Goal: Task Accomplishment & Management: Use online tool/utility

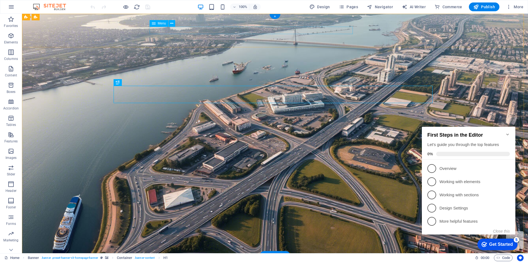
click at [379, 5] on span "Navigator" at bounding box center [380, 7] width 26 height 6
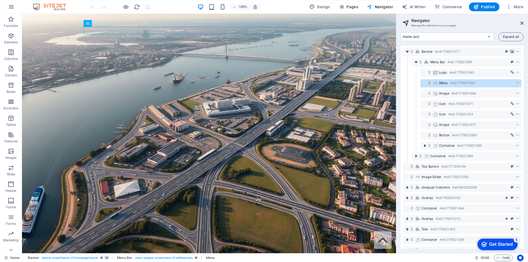
click at [355, 4] on button "Pages" at bounding box center [349, 6] width 24 height 9
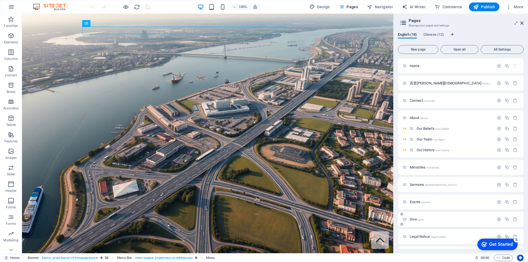
scroll to position [55, 0]
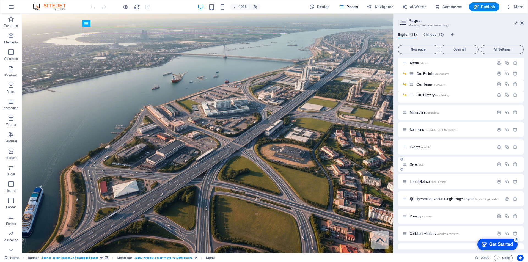
click at [417, 165] on span "Give /give" at bounding box center [417, 164] width 14 height 4
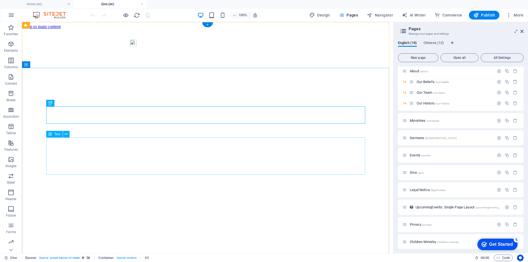
scroll to position [0, 0]
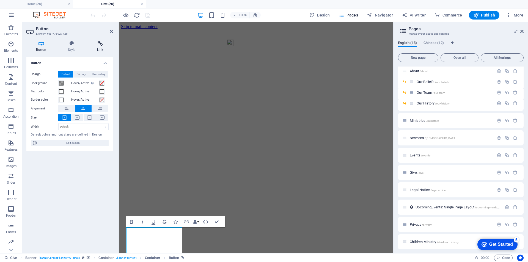
click at [100, 46] on h4 "Link" at bounding box center [100, 47] width 26 height 12
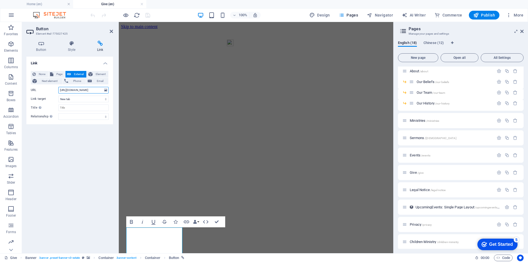
click at [79, 91] on input "[URL][DOMAIN_NAME]" at bounding box center [83, 90] width 50 height 7
paste input "ccbc-the-fireside-tithing"
type input "[URL][DOMAIN_NAME]"
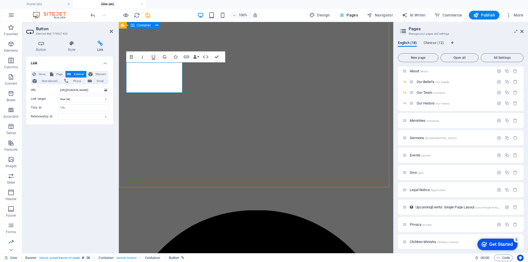
scroll to position [248, 0]
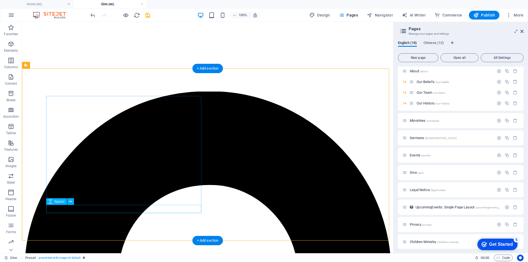
scroll to position [330, 0]
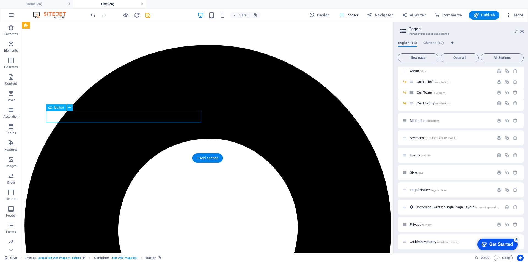
scroll to position [366, 0]
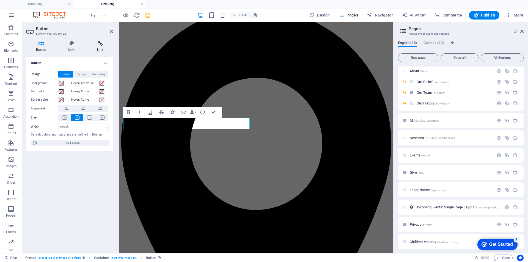
click at [92, 42] on icon at bounding box center [100, 44] width 26 height 6
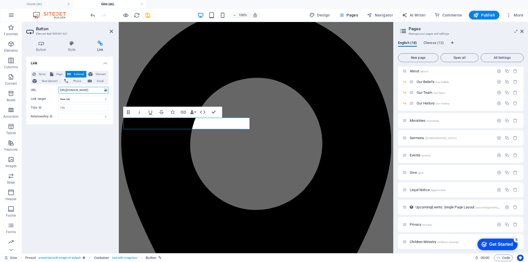
click at [84, 89] on input "[URL][DOMAIN_NAME]" at bounding box center [83, 90] width 50 height 7
paste input "ccbc-the-fireside-tithing"
type input "[URL][DOMAIN_NAME]"
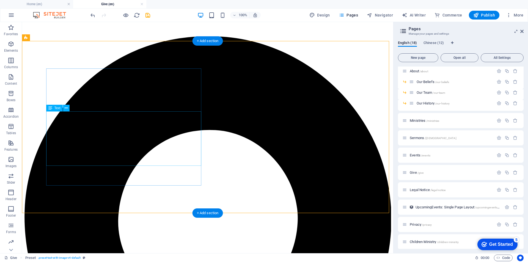
scroll to position [275, 0]
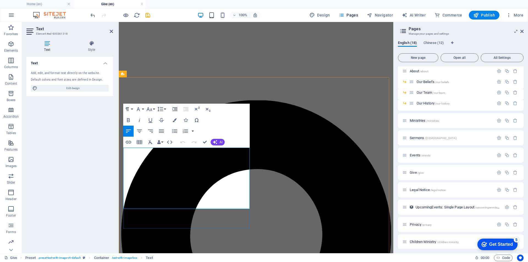
drag, startPoint x: 144, startPoint y: 172, endPoint x: 132, endPoint y: 165, distance: 14.0
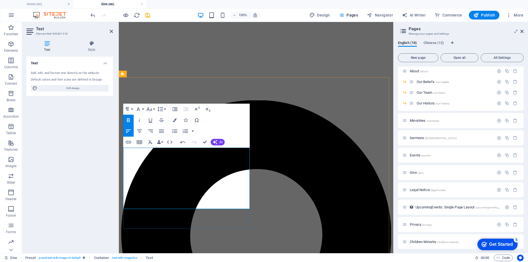
click at [478, 15] on icon "button" at bounding box center [476, 15] width 6 height 6
